Goal: Find specific page/section: Find specific page/section

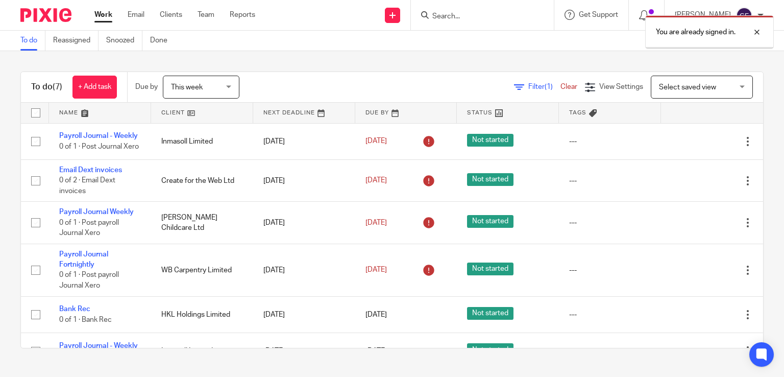
click at [448, 19] on div "You are already signed in." at bounding box center [583, 29] width 382 height 39
click at [448, 15] on div "You are already signed in." at bounding box center [583, 29] width 382 height 39
click at [447, 13] on div "You are already signed in." at bounding box center [583, 29] width 382 height 39
click at [455, 12] on div "You are already signed in." at bounding box center [583, 29] width 382 height 39
click at [453, 18] on div "You are already signed in." at bounding box center [583, 29] width 382 height 39
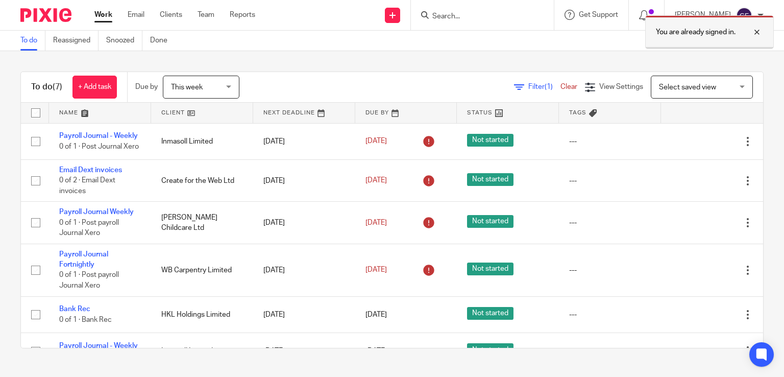
click at [753, 32] on div at bounding box center [749, 32] width 28 height 12
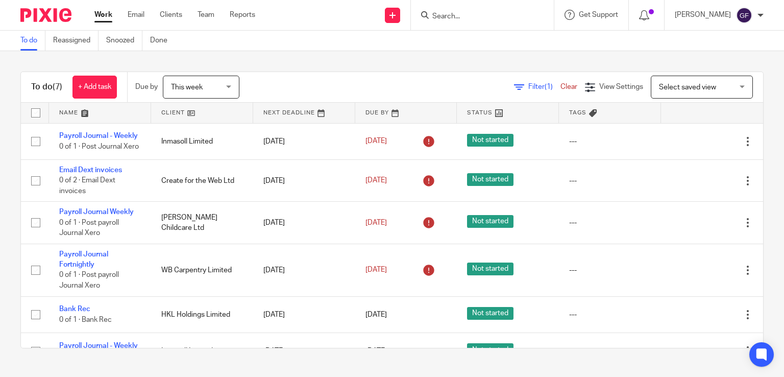
click at [495, 19] on div "You are already signed in." at bounding box center [583, 29] width 382 height 39
click at [467, 15] on input "Search" at bounding box center [477, 16] width 92 height 9
type input "f"
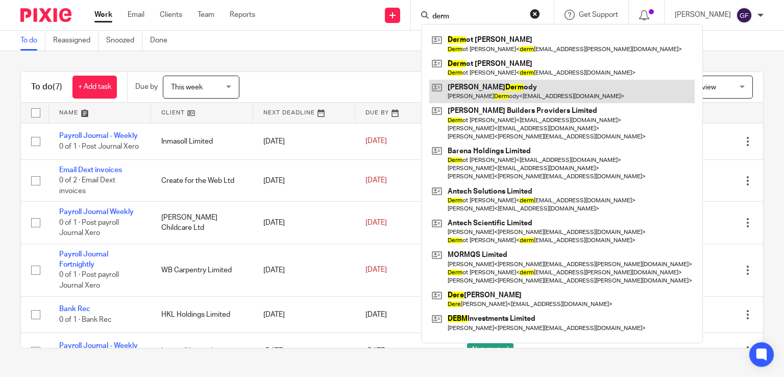
type input "derm"
click at [512, 82] on link at bounding box center [561, 91] width 265 height 23
